Goal: Information Seeking & Learning: Learn about a topic

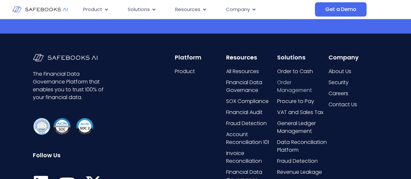
scroll to position [1365, 0]
click at [308, 70] on span "Order to Cash" at bounding box center [295, 71] width 36 height 8
click at [291, 86] on span "Order Management" at bounding box center [302, 86] width 50 height 16
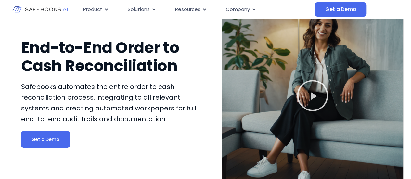
scroll to position [32, 0]
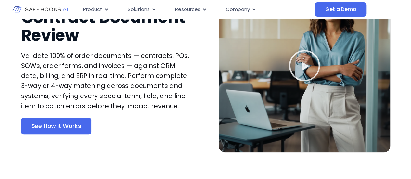
scroll to position [65, 0]
